Goal: Find specific page/section: Find specific page/section

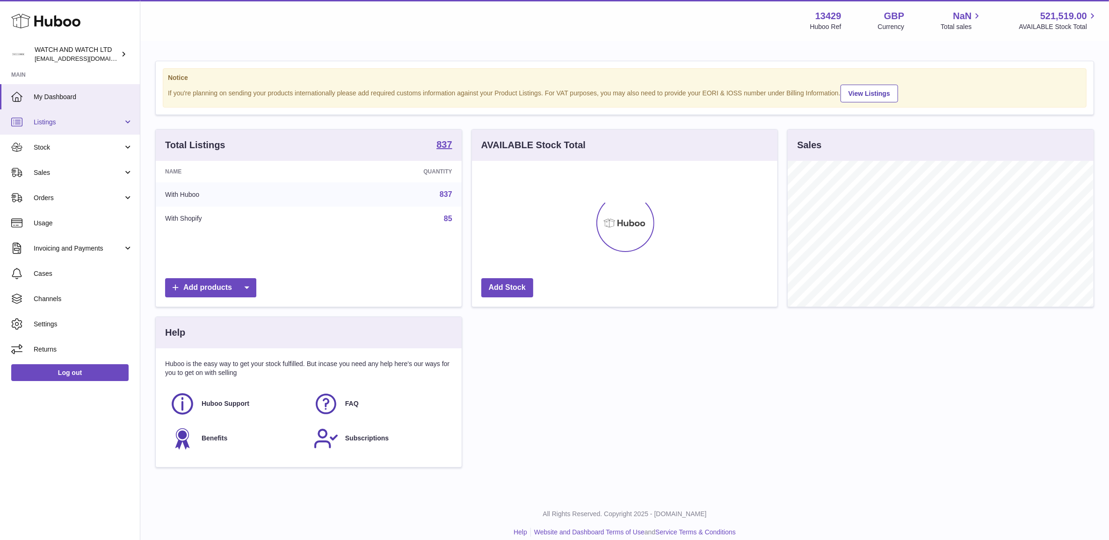
scroll to position [145, 305]
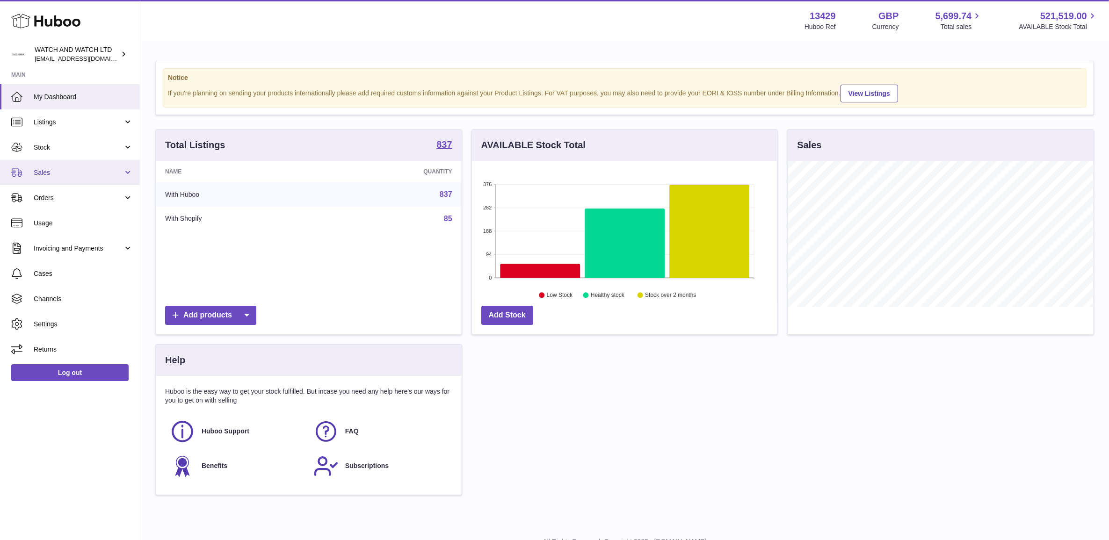
click at [72, 176] on span "Sales" at bounding box center [78, 172] width 89 height 9
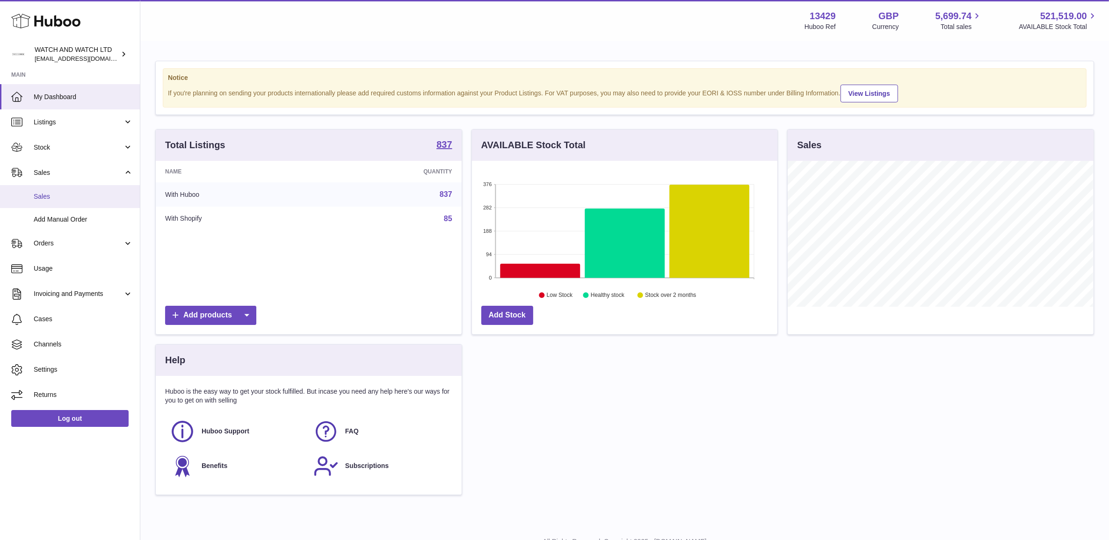
click at [72, 196] on span "Sales" at bounding box center [83, 196] width 99 height 9
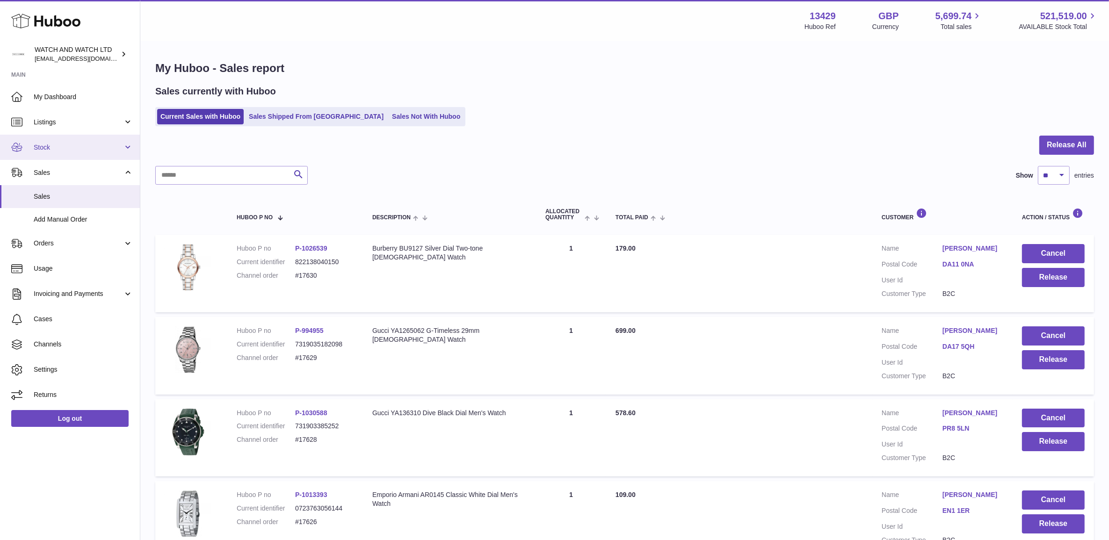
click at [67, 141] on link "Stock" at bounding box center [70, 147] width 140 height 25
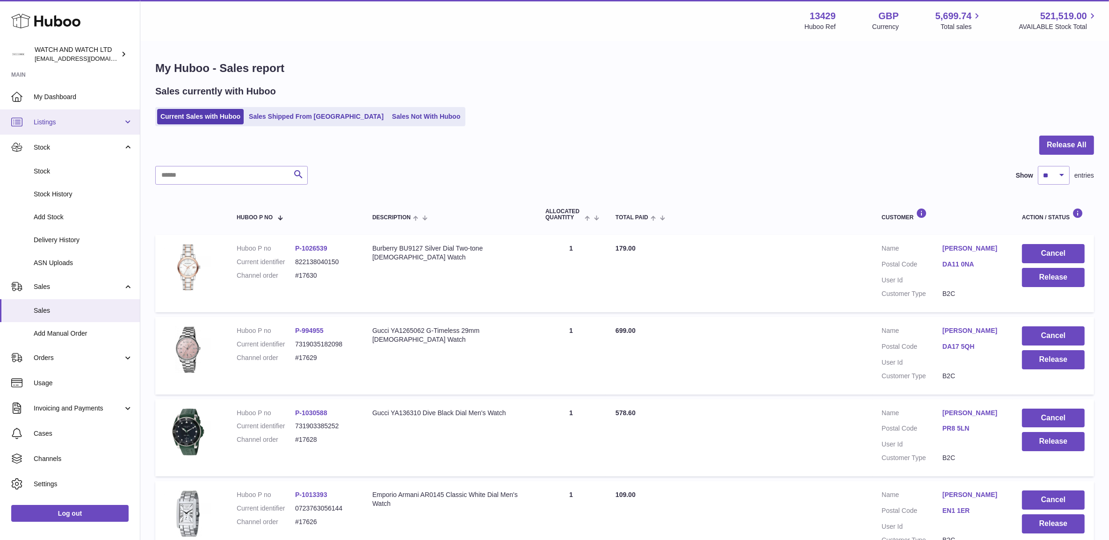
click at [71, 122] on span "Listings" at bounding box center [78, 122] width 89 height 9
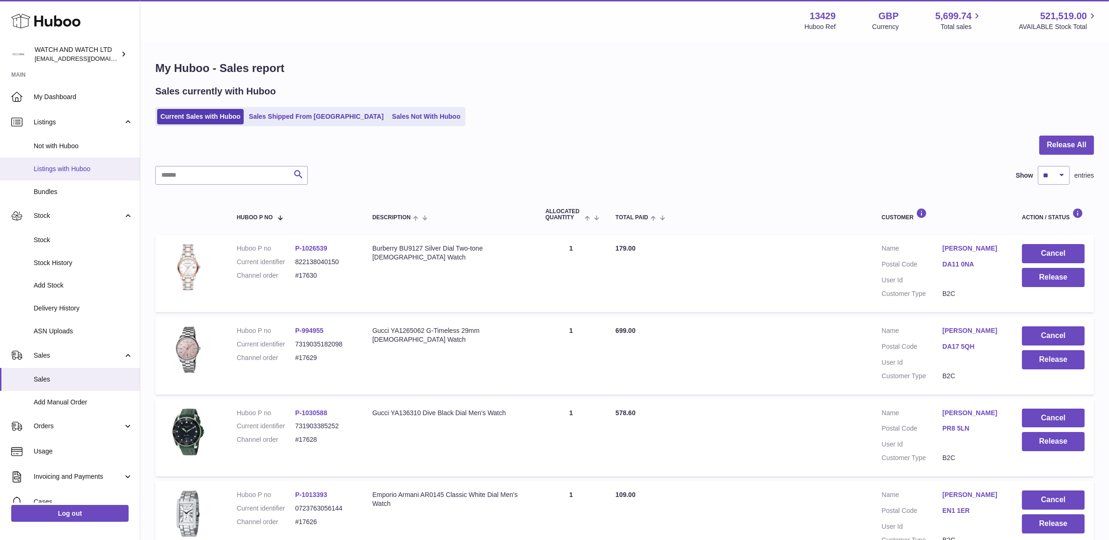
click at [83, 169] on span "Listings with Huboo" at bounding box center [83, 169] width 99 height 9
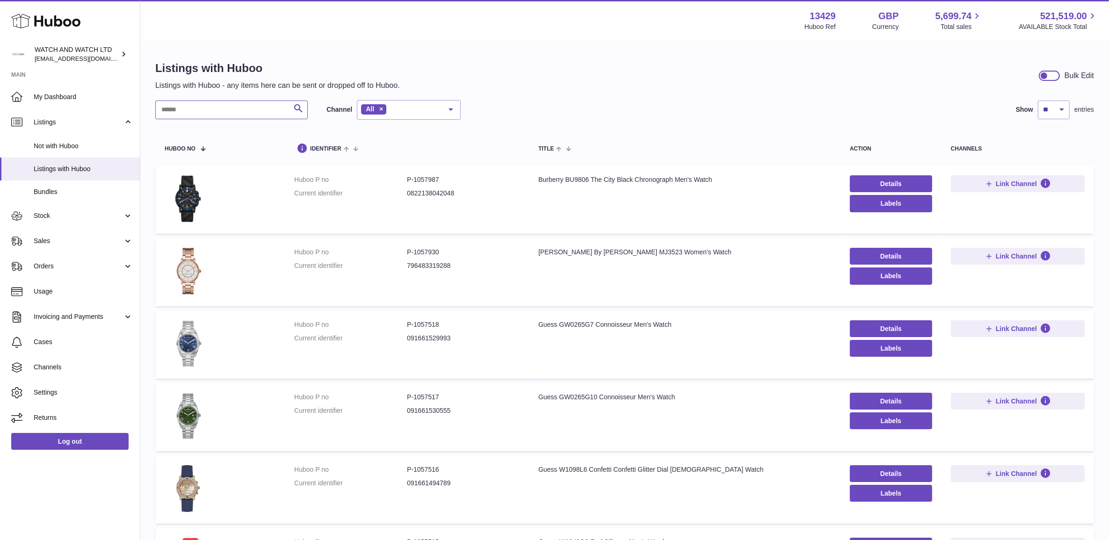
click at [228, 118] on input "text" at bounding box center [231, 110] width 152 height 19
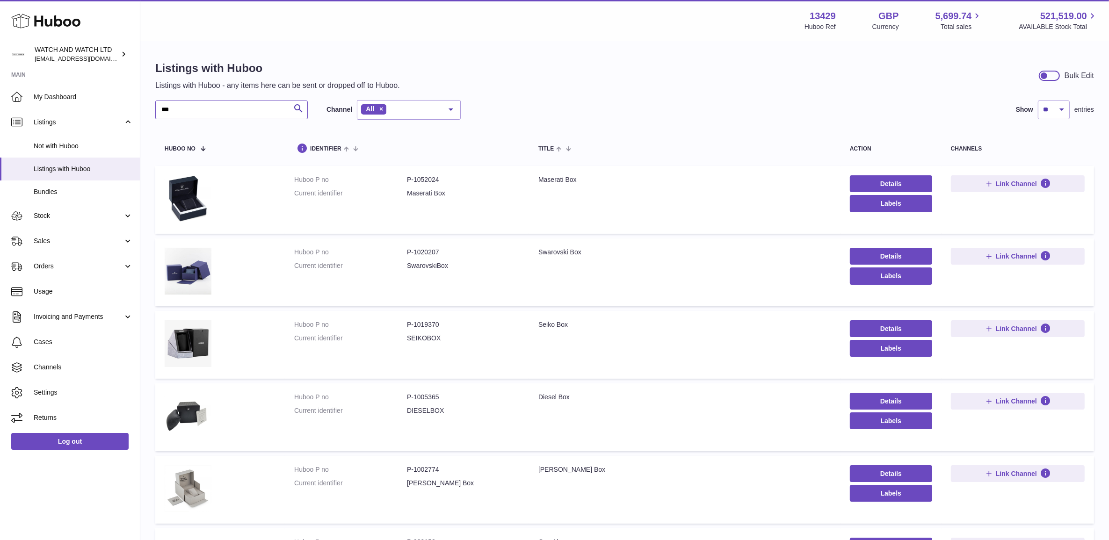
click at [199, 113] on input "***" at bounding box center [231, 110] width 152 height 19
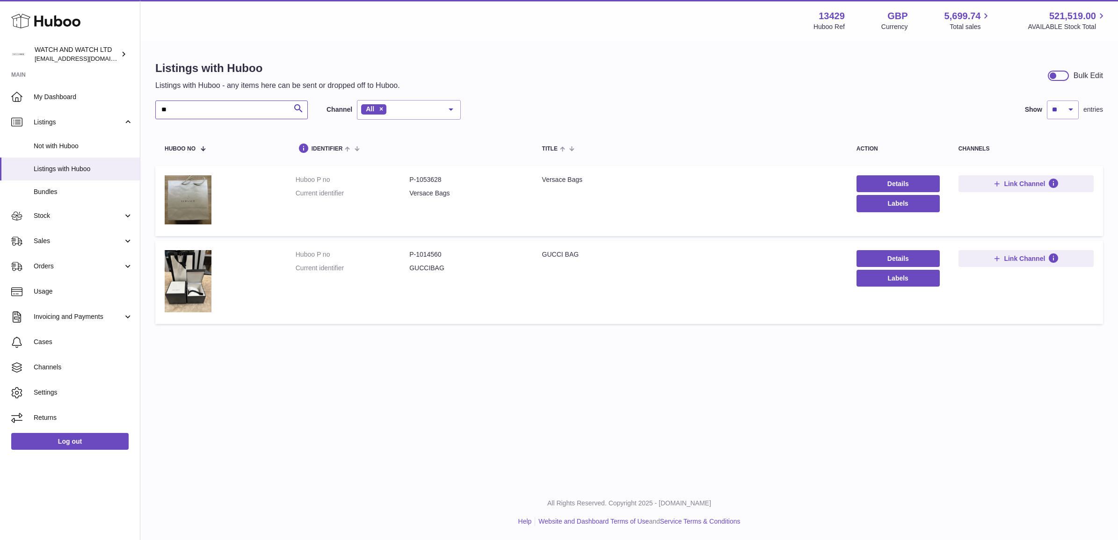
type input "*"
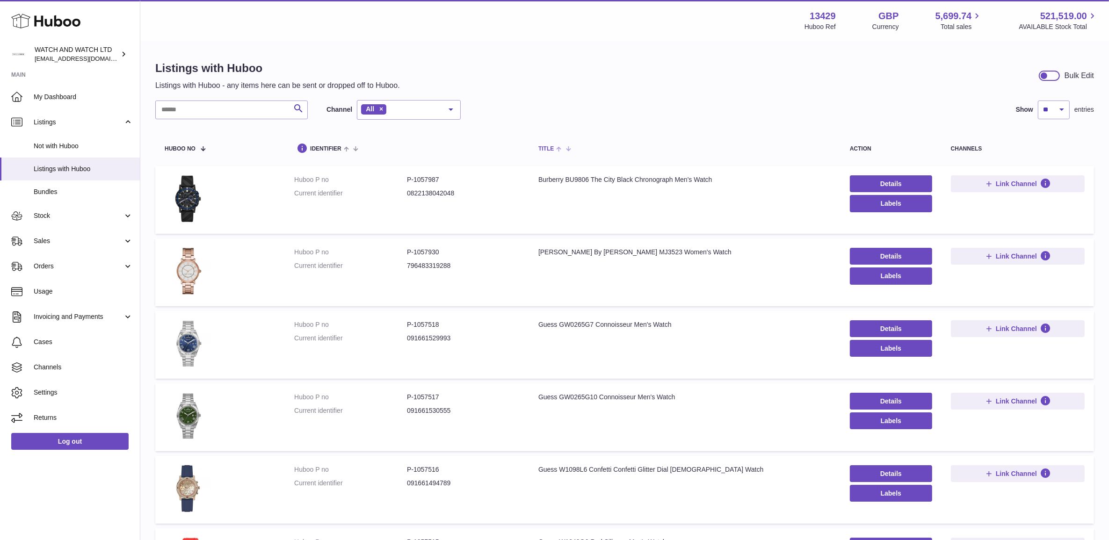
click at [698, 144] on th "title" at bounding box center [684, 148] width 311 height 28
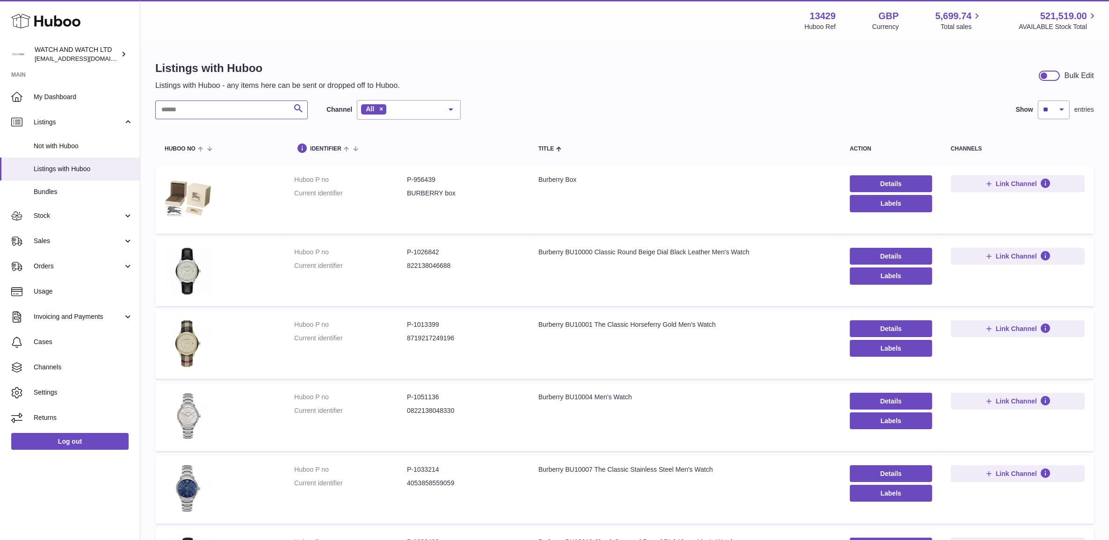
click at [237, 110] on input "text" at bounding box center [231, 110] width 152 height 19
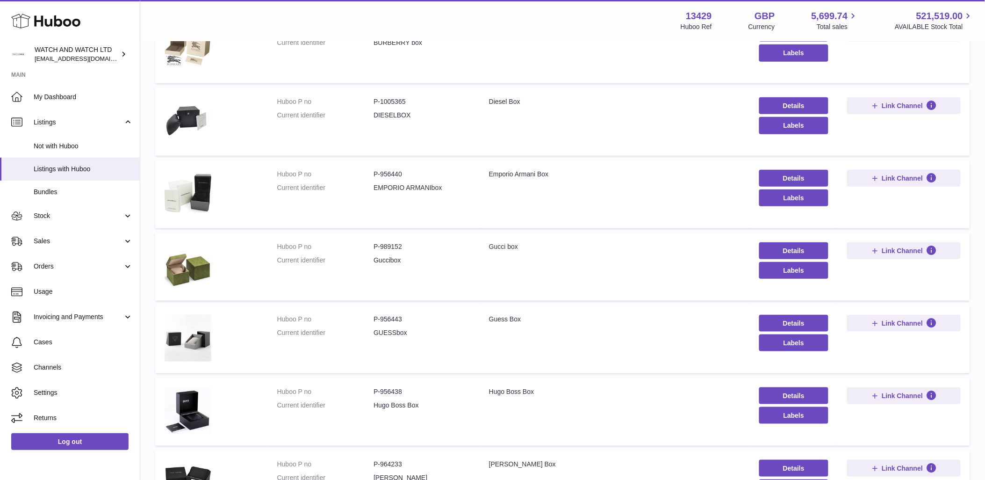
scroll to position [99, 0]
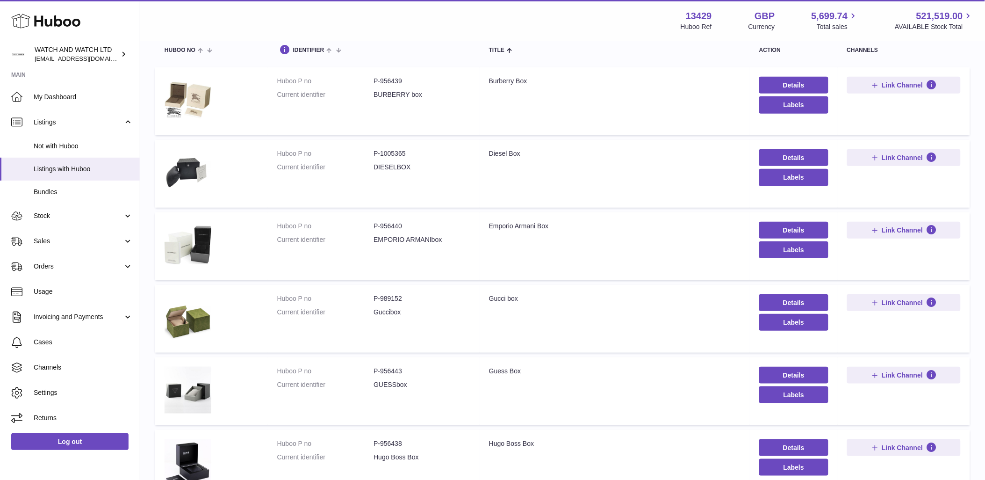
type input "***"
